Goal: Check status: Check status

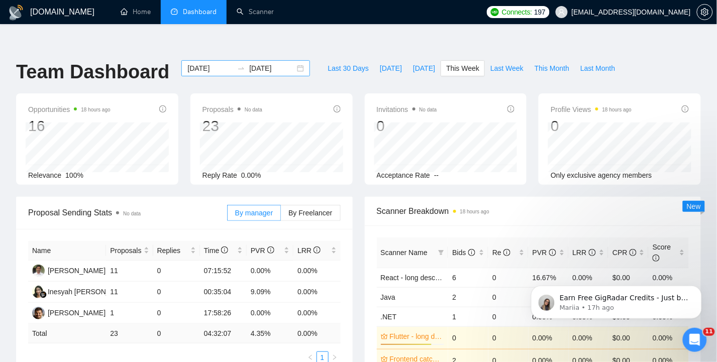
click at [300, 60] on div "[DATE] [DATE]" at bounding box center [245, 68] width 129 height 16
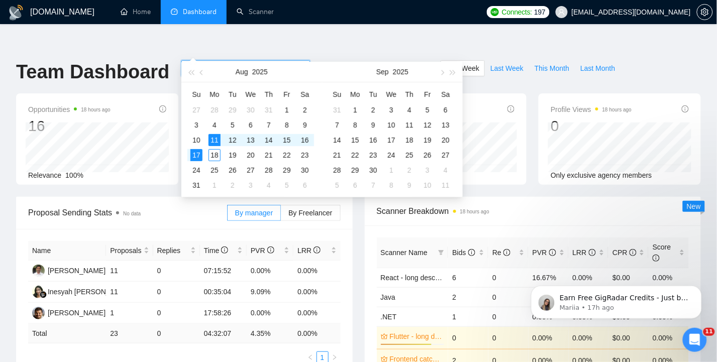
click at [299, 60] on div "[DATE] [DATE]" at bounding box center [245, 68] width 129 height 16
click at [201, 74] on span "button" at bounding box center [202, 72] width 5 height 5
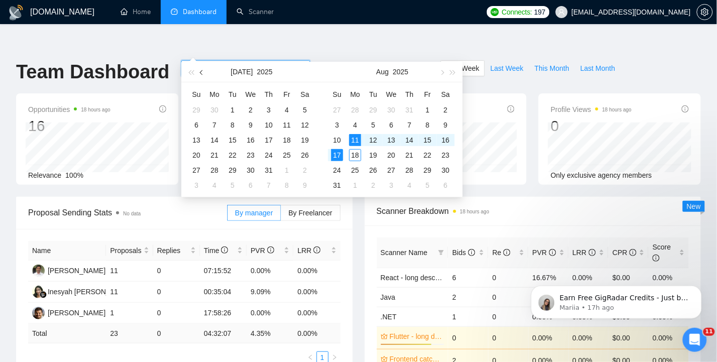
click at [201, 74] on span "button" at bounding box center [202, 72] width 5 height 5
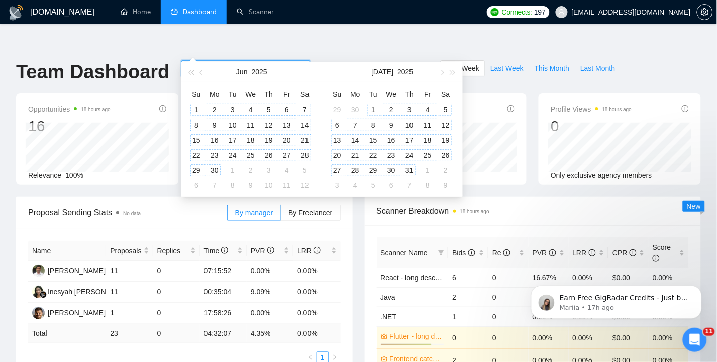
type input "[DATE]"
click at [194, 111] on div "1" at bounding box center [196, 110] width 12 height 12
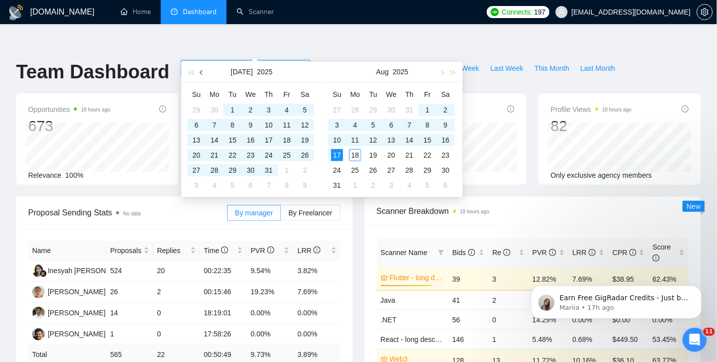
click at [201, 72] on span "button" at bounding box center [202, 72] width 5 height 5
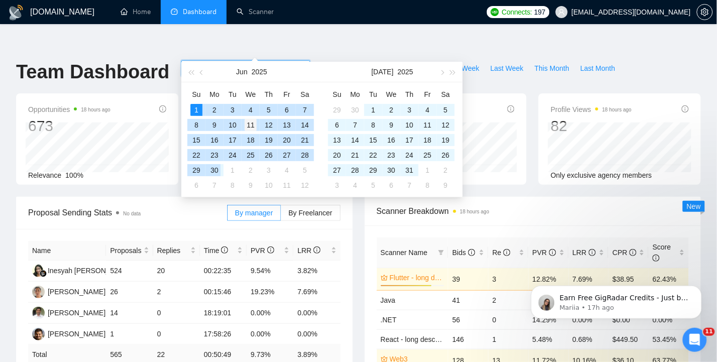
drag, startPoint x: 213, startPoint y: 168, endPoint x: 245, endPoint y: 128, distance: 51.5
click at [213, 168] on div "30" at bounding box center [214, 170] width 12 height 12
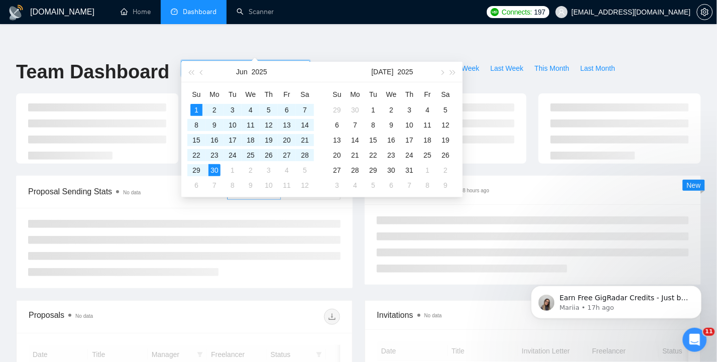
type input "[DATE]"
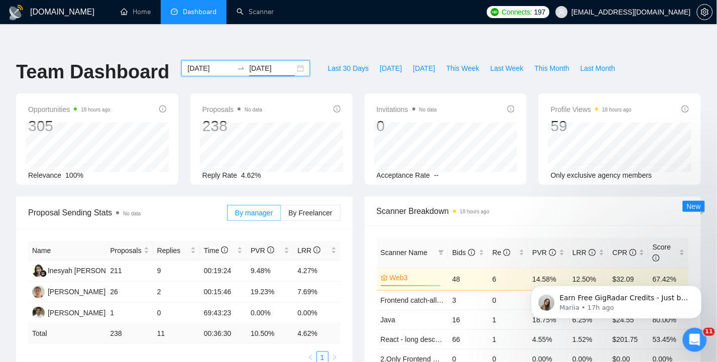
click at [187, 349] on div "Name Proposals Replies Time PVR LRR Inesyah [PERSON_NAME] Zaelsyah [PERSON_NAME…" at bounding box center [184, 302] width 337 height 147
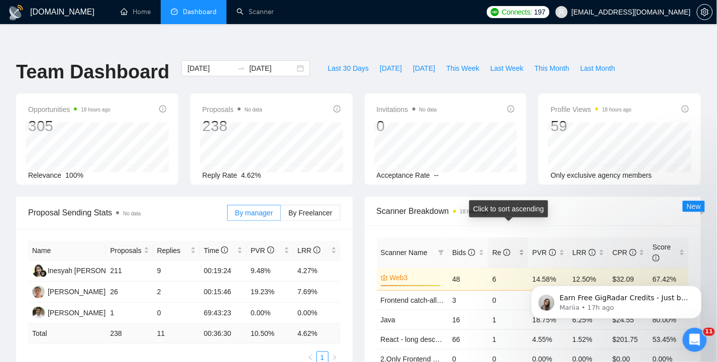
click at [521, 247] on div "Re" at bounding box center [508, 252] width 32 height 11
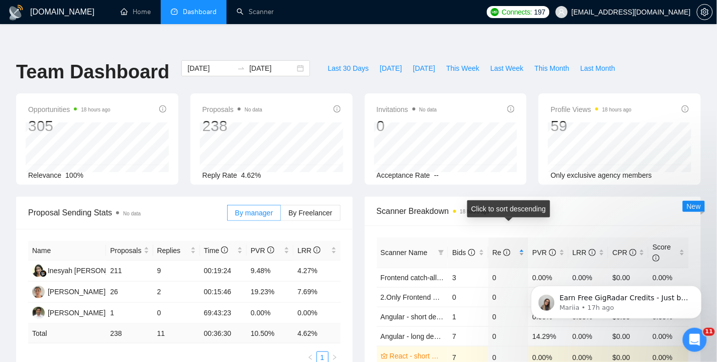
click at [521, 247] on div "Re" at bounding box center [508, 252] width 32 height 11
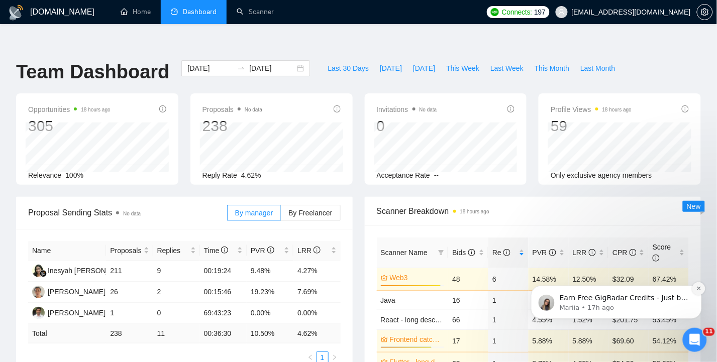
click at [700, 290] on icon "Dismiss notification" at bounding box center [699, 288] width 6 height 6
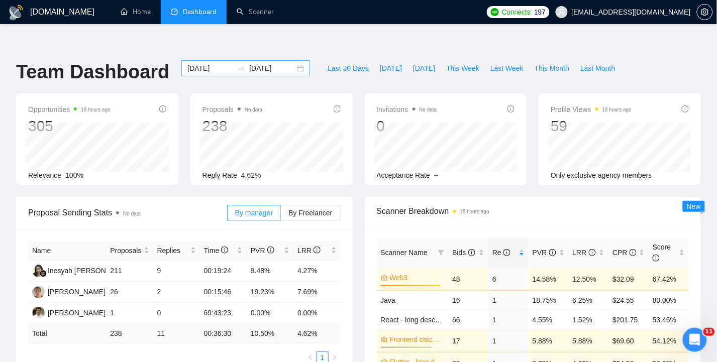
click at [300, 60] on div "[DATE] [DATE]" at bounding box center [245, 68] width 129 height 16
click at [214, 63] on input "[DATE]" at bounding box center [210, 68] width 46 height 11
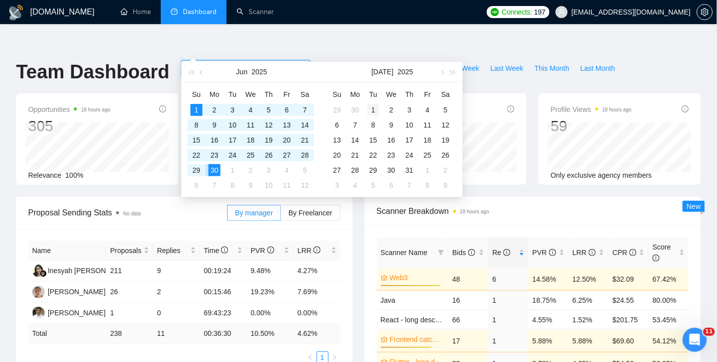
type input "[DATE]"
click at [371, 106] on div "1" at bounding box center [373, 110] width 12 height 12
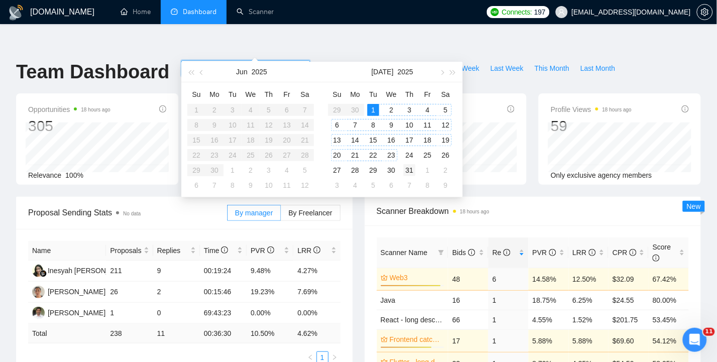
type input "[DATE]"
click at [408, 171] on div "31" at bounding box center [409, 170] width 12 height 12
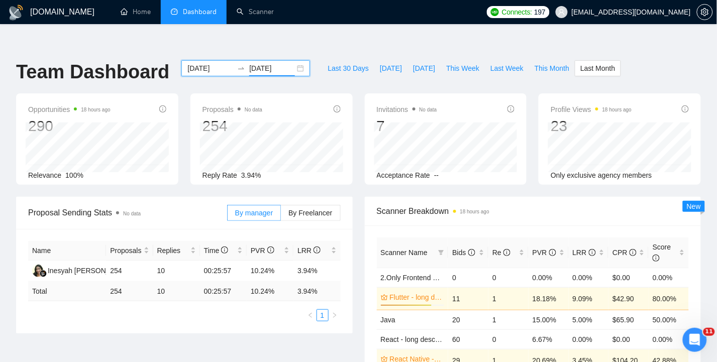
click at [212, 63] on input "[DATE]" at bounding box center [210, 68] width 46 height 11
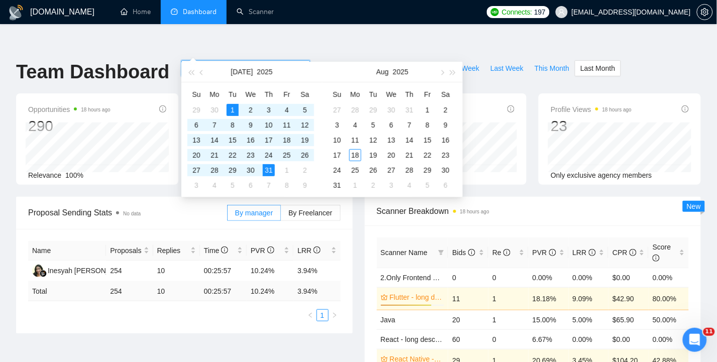
drag, startPoint x: 207, startPoint y: 42, endPoint x: 218, endPoint y: 56, distance: 18.3
click at [207, 60] on div "[DATE] [DATE]" at bounding box center [245, 68] width 129 height 16
type input "[DATE]"
click at [426, 109] on div "1" at bounding box center [428, 110] width 12 height 12
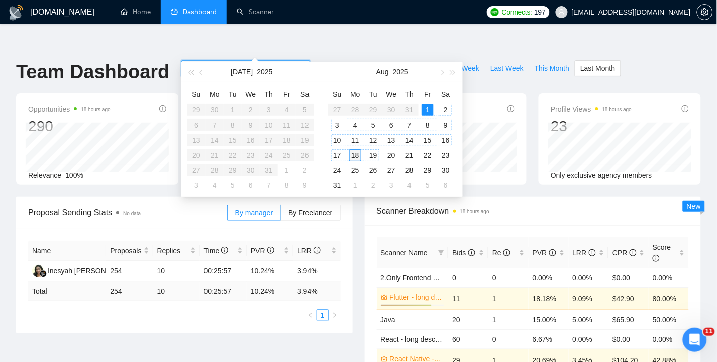
type input "[DATE]"
click at [355, 157] on div "18" at bounding box center [355, 155] width 12 height 12
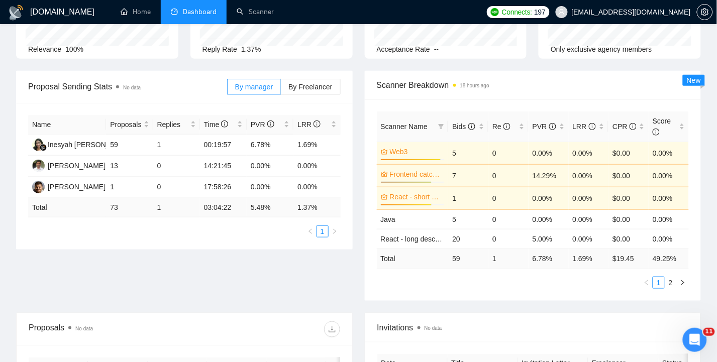
scroll to position [134, 0]
